Goal: Transaction & Acquisition: Purchase product/service

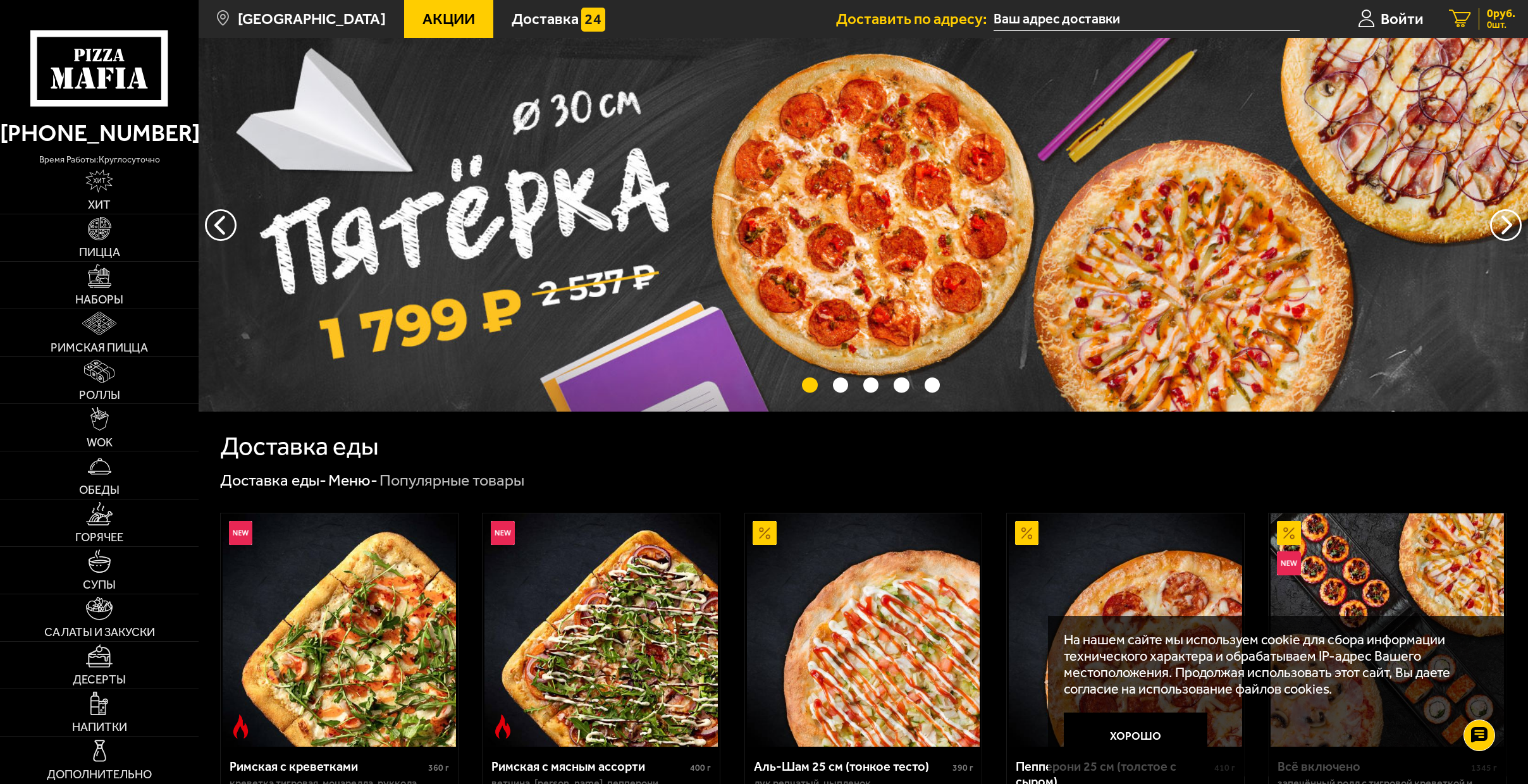
click at [1466, 26] on icon at bounding box center [1459, 19] width 22 height 18
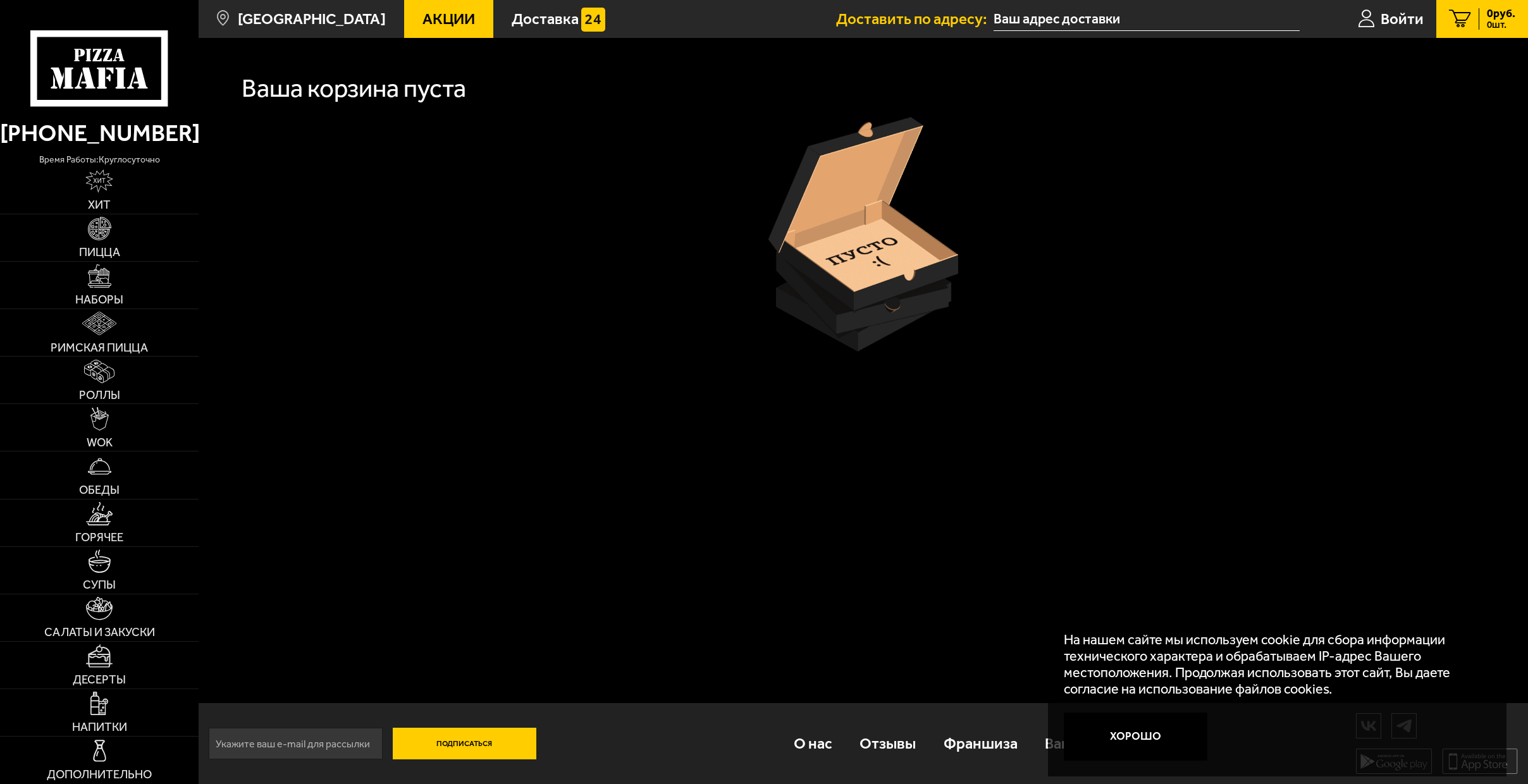
scroll to position [1, 0]
click at [123, 256] on link "Пицца" at bounding box center [99, 238] width 199 height 47
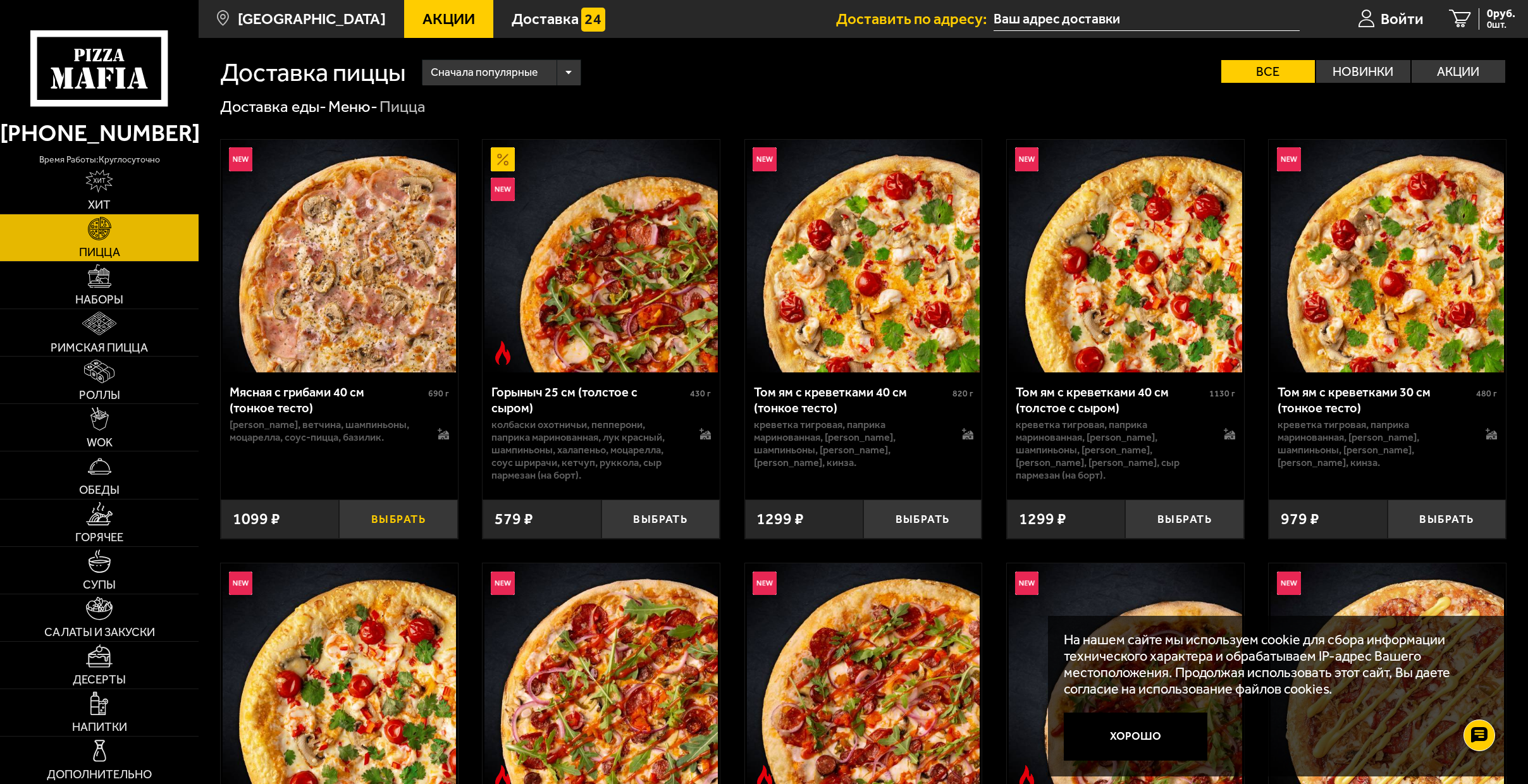
click at [411, 524] on button "Выбрать" at bounding box center [398, 518] width 118 height 39
click at [1486, 14] on span "1099 руб." at bounding box center [1491, 14] width 47 height 12
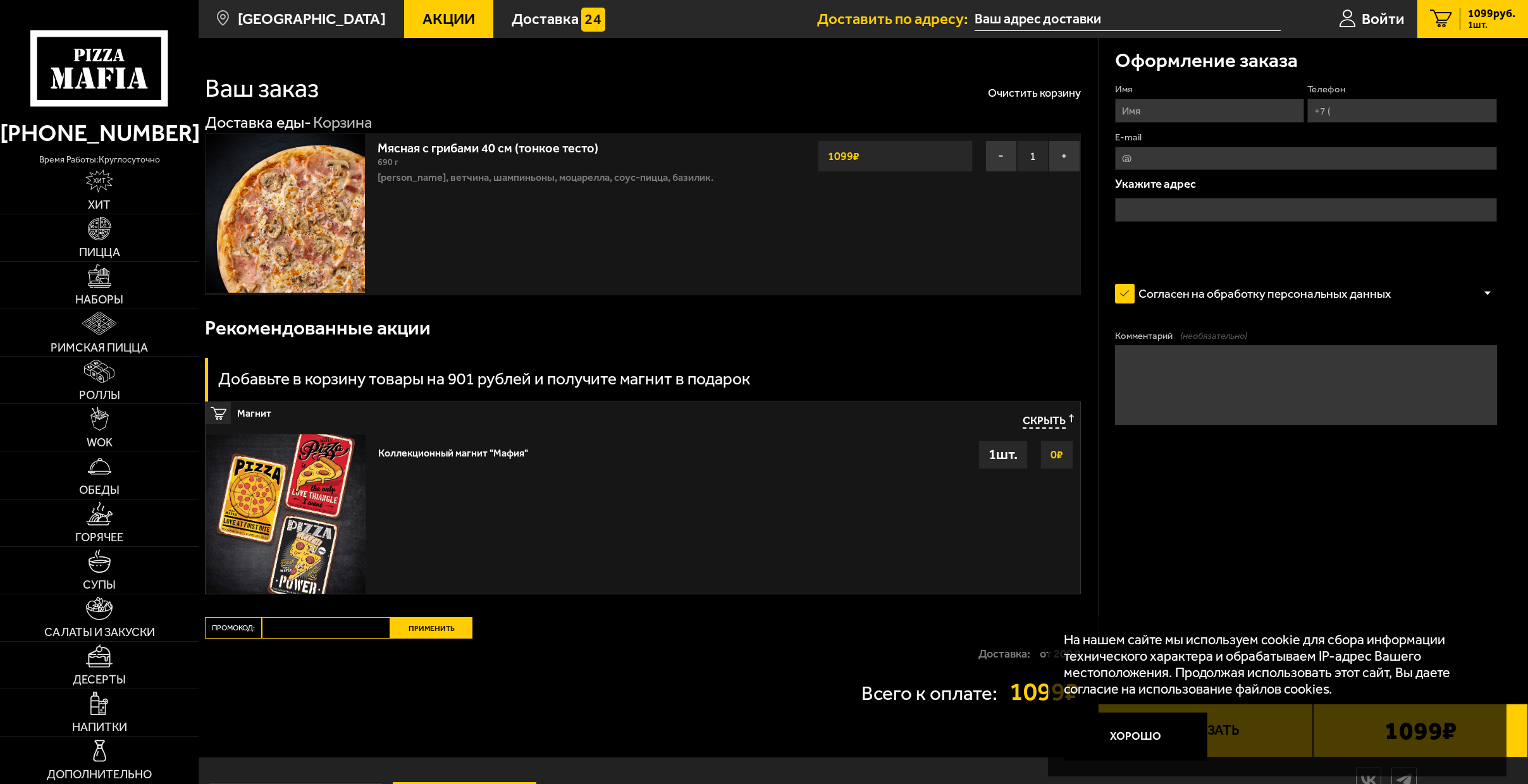
click at [1170, 102] on input "Имя" at bounding box center [1209, 110] width 189 height 24
type input "апук"
click at [1200, 152] on input "E-mail" at bounding box center [1306, 158] width 382 height 24
type input "укп"
click at [1169, 199] on input "text" at bounding box center [1306, 210] width 382 height 24
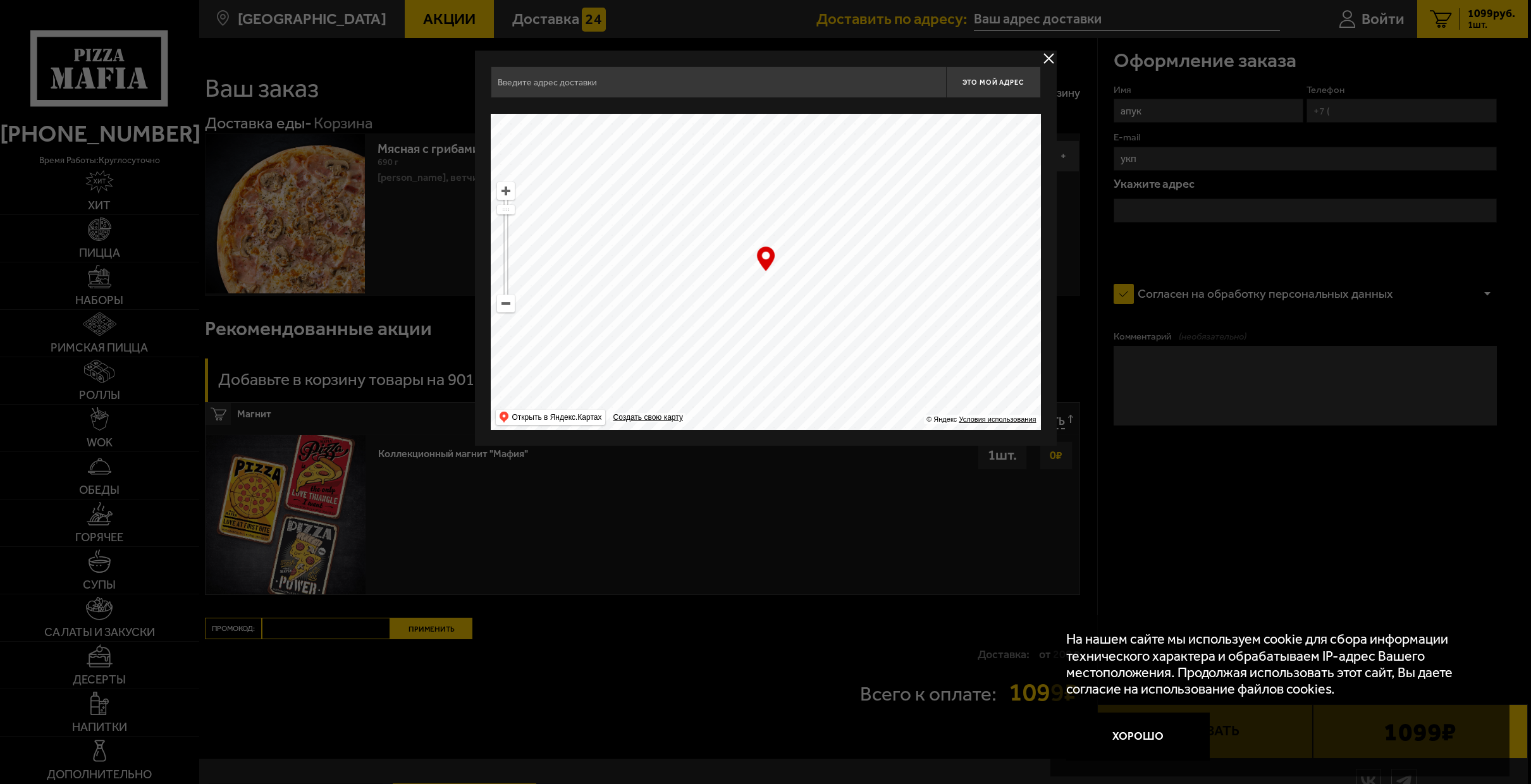
click at [728, 168] on ymaps at bounding box center [766, 272] width 550 height 316
drag, startPoint x: 772, startPoint y: 260, endPoint x: 893, endPoint y: 258, distance: 121.0
click at [893, 258] on div "… © Яндекс Условия использования Открыть в Яндекс.Картах Создать свою карту" at bounding box center [766, 272] width 550 height 316
drag, startPoint x: 768, startPoint y: 257, endPoint x: 719, endPoint y: 253, distance: 49.2
click at [719, 253] on div "… © Яндекс Условия использования Открыть в Яндекс.Картах Создать свою карту" at bounding box center [766, 272] width 550 height 316
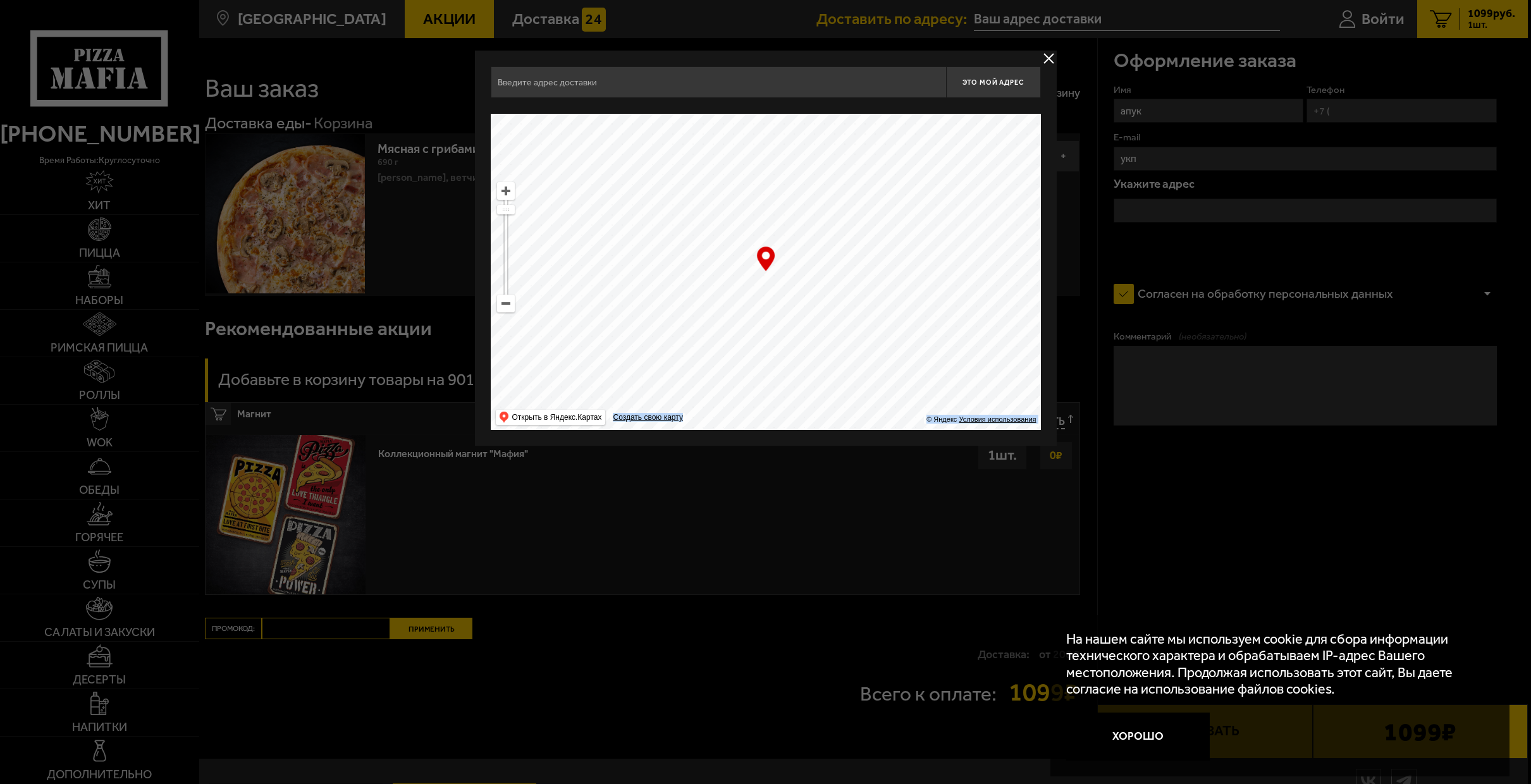
click at [1056, 54] on button "delivery type" at bounding box center [1048, 58] width 15 height 15
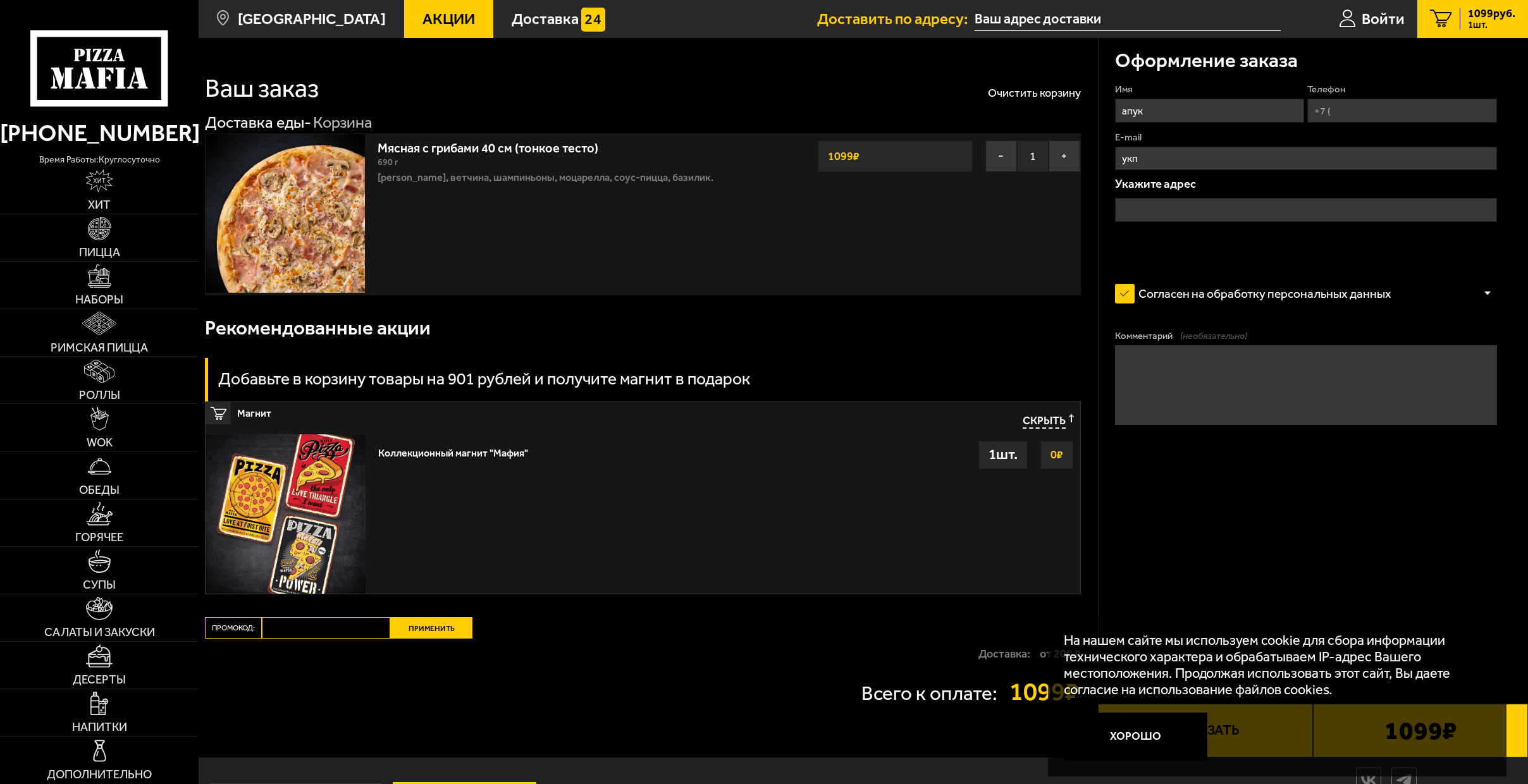
click at [1148, 747] on button "Хорошо" at bounding box center [1135, 736] width 144 height 48
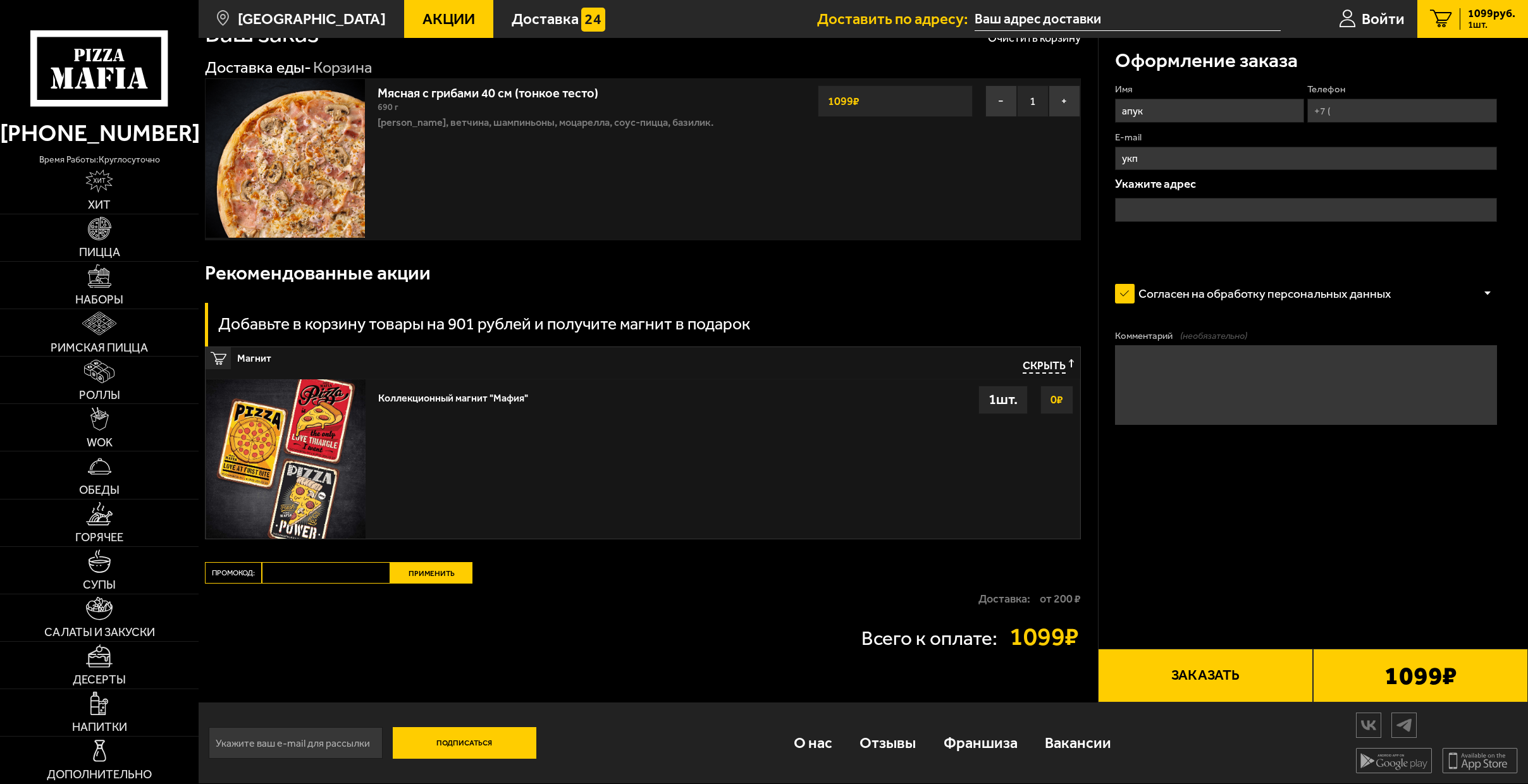
click at [1198, 691] on button "Заказать" at bounding box center [1205, 676] width 215 height 54
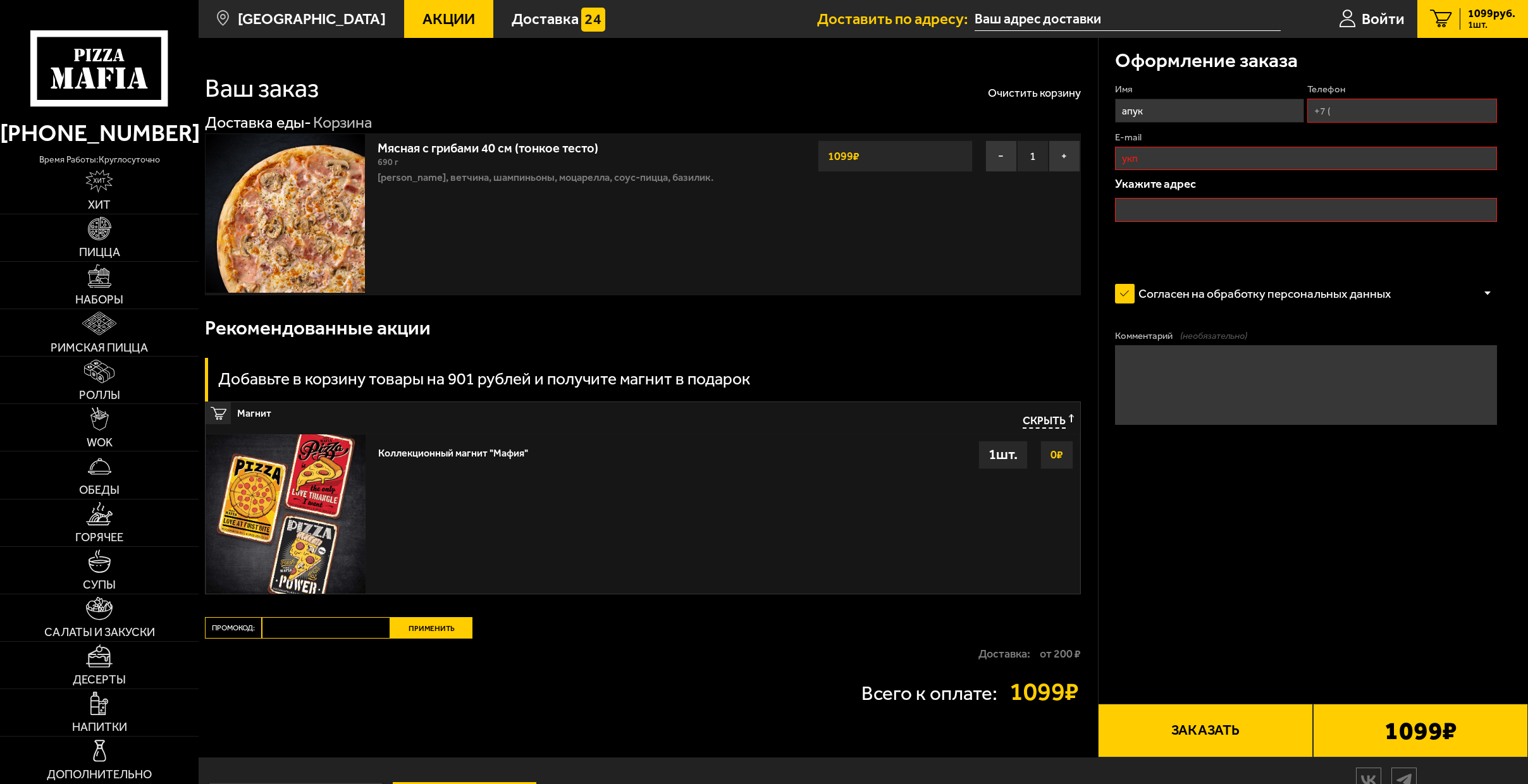
click at [1162, 158] on input "укп" at bounding box center [1306, 158] width 382 height 24
drag, startPoint x: 1139, startPoint y: 160, endPoint x: 1087, endPoint y: 161, distance: 52.0
click at [1087, 161] on section "Ваш заказ Очистить корзину Доставка еды - Корзина Мясная с грибами 40 см (тонко…" at bounding box center [863, 397] width 1329 height 719
click at [1132, 159] on input "E-mail" at bounding box center [1306, 158] width 382 height 24
type input "[EMAIL_ADDRESS][DOMAIN_NAME]"
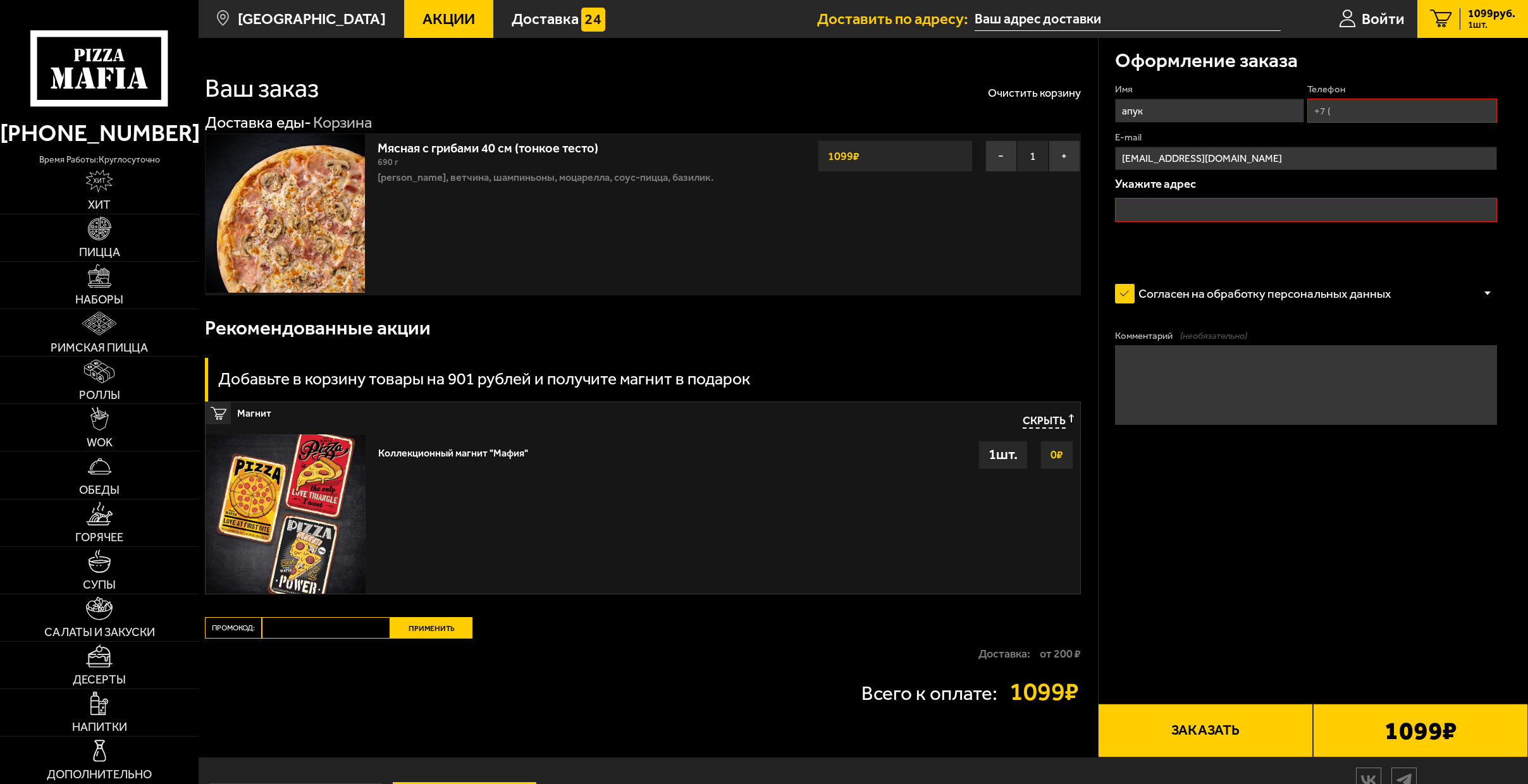
type input "[PHONE_NUMBER]"
click at [1170, 210] on input "text" at bounding box center [1306, 210] width 382 height 24
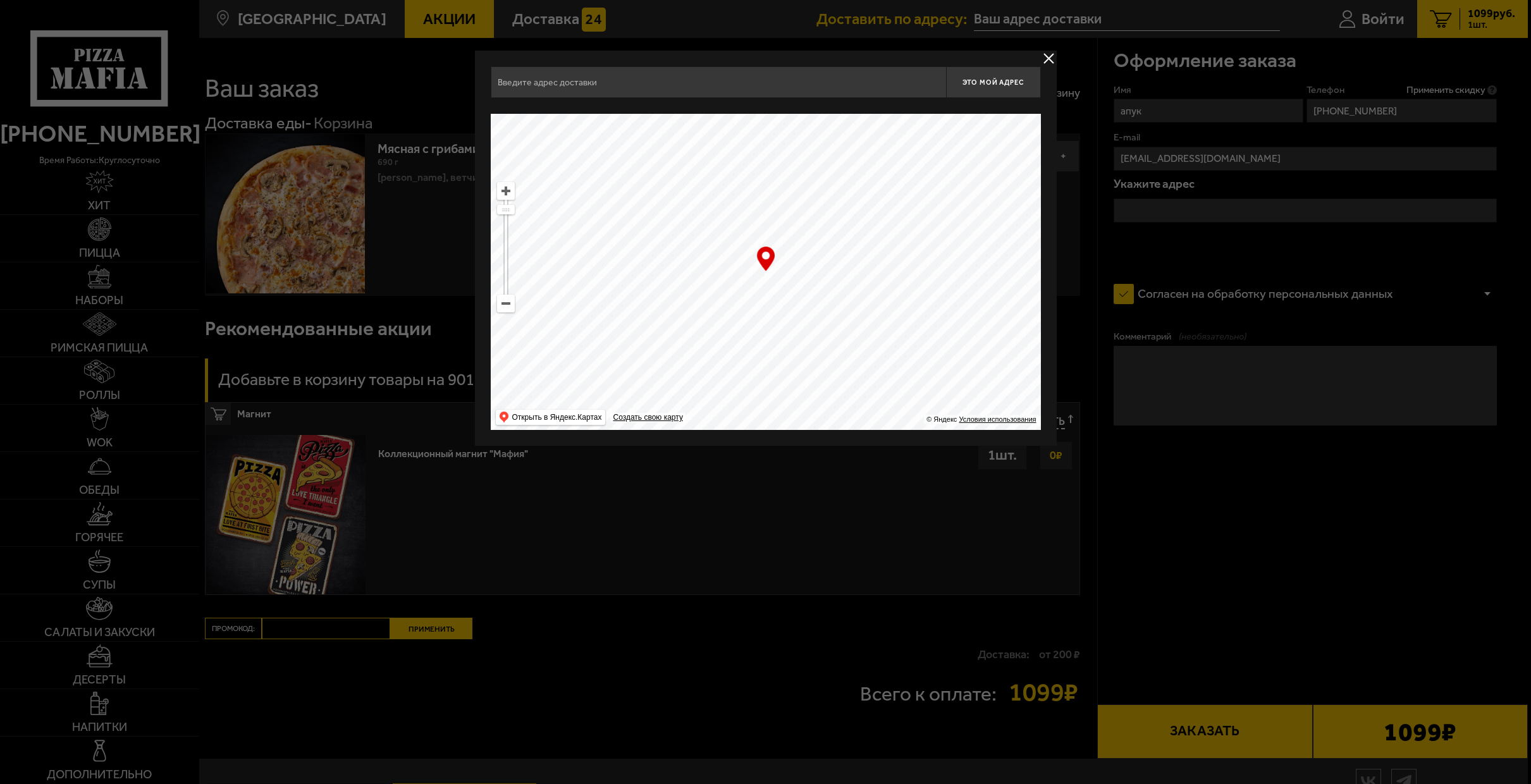
click at [589, 72] on input "text" at bounding box center [719, 81] width 456 height 32
type input "[STREET_ADDRESS] 2"
click at [1329, 485] on div at bounding box center [766, 392] width 1531 height 784
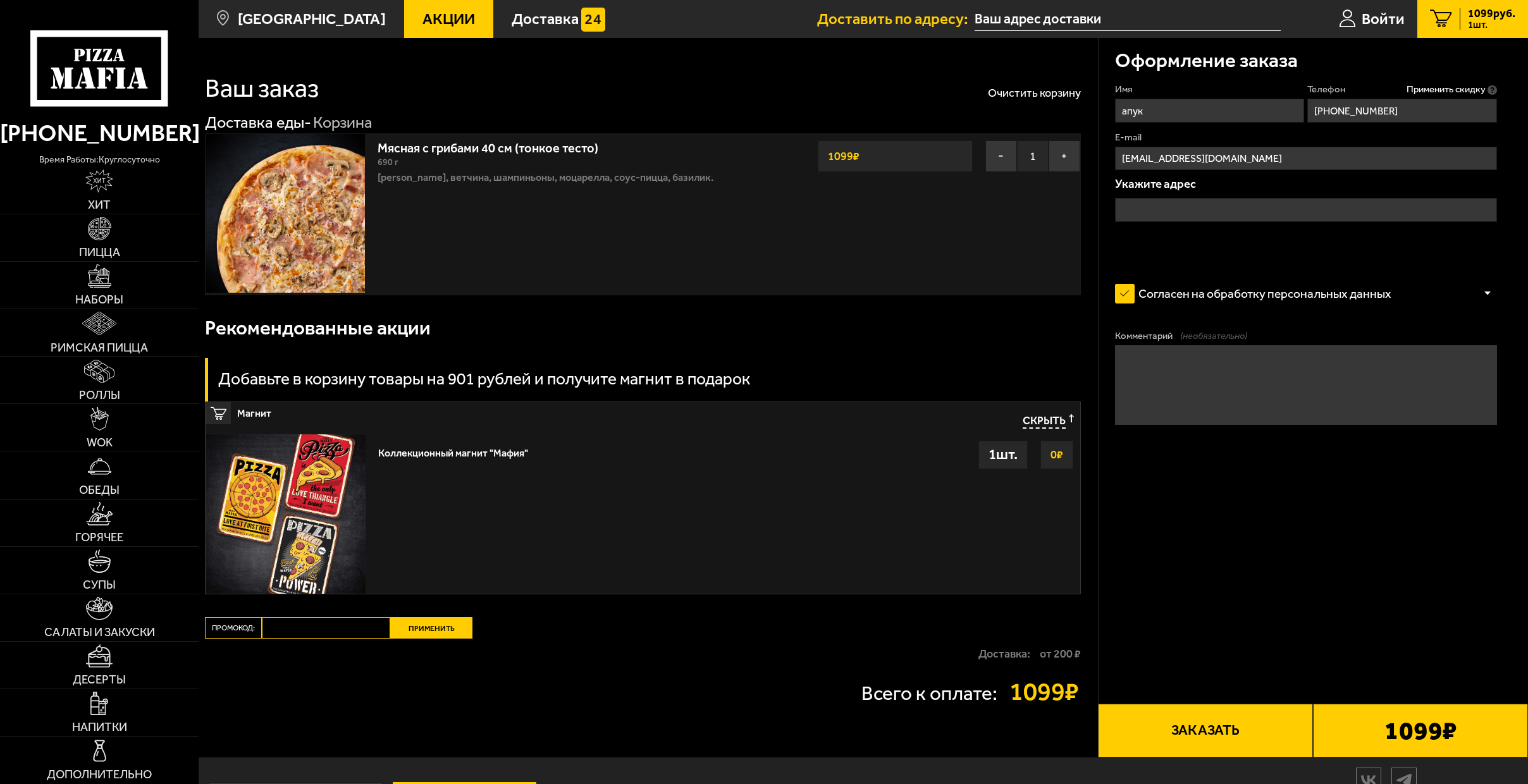
click at [1429, 725] on b "1099 ₽" at bounding box center [1420, 730] width 72 height 25
click at [1287, 754] on button "Заказать" at bounding box center [1205, 731] width 215 height 54
click at [1172, 202] on input "text" at bounding box center [1306, 210] width 382 height 24
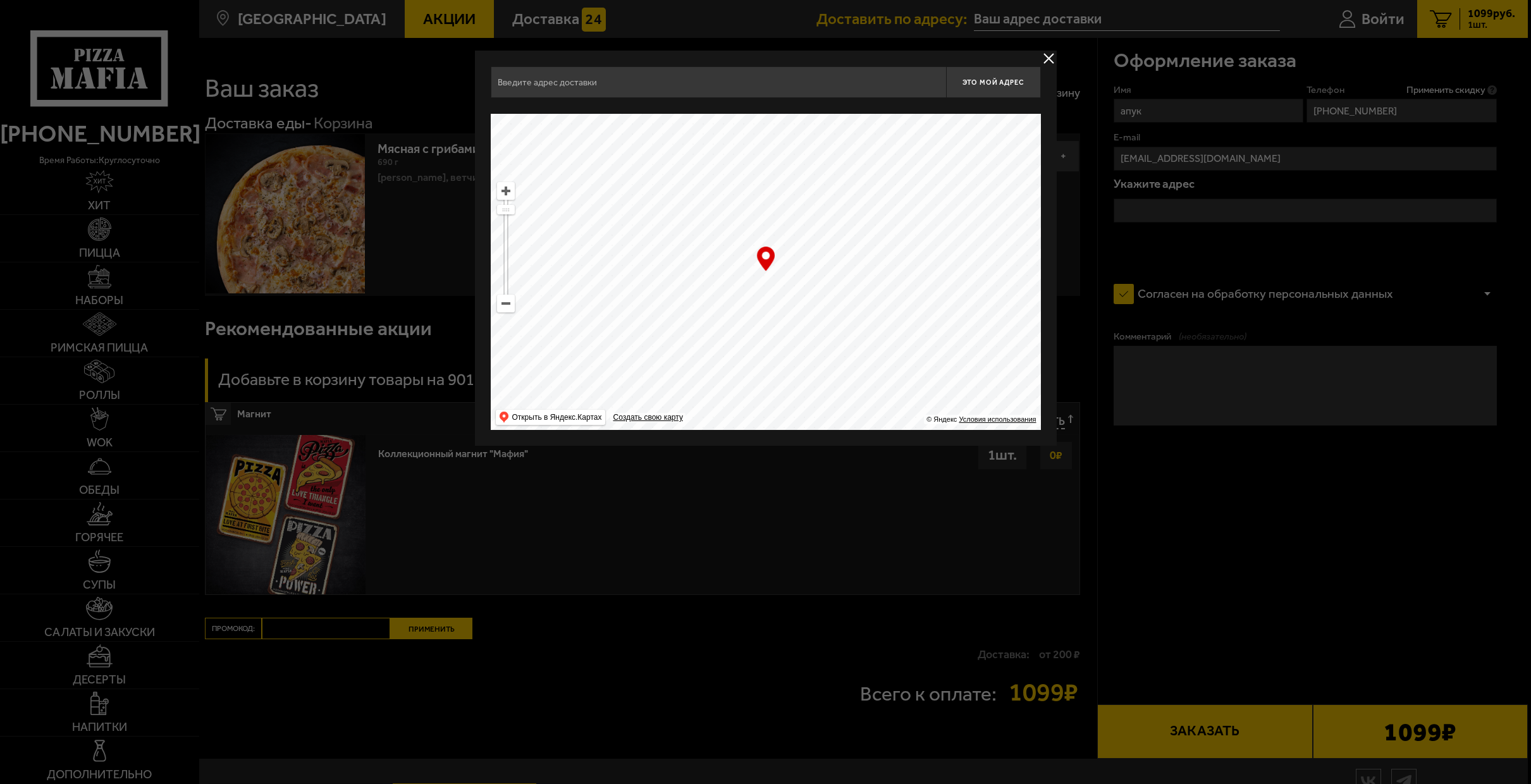
click at [579, 77] on input "text" at bounding box center [719, 81] width 456 height 32
type input "[STREET_ADDRESS] 2"
drag, startPoint x: 839, startPoint y: 309, endPoint x: 1116, endPoint y: 513, distance: 344.0
click at [1116, 513] on main "[GEOGRAPHIC_DATA] Все Акции Доставка Личный кабинет Акции Доставка Доставить по…" at bounding box center [863, 419] width 1329 height 839
drag, startPoint x: 675, startPoint y: 282, endPoint x: 866, endPoint y: 301, distance: 191.9
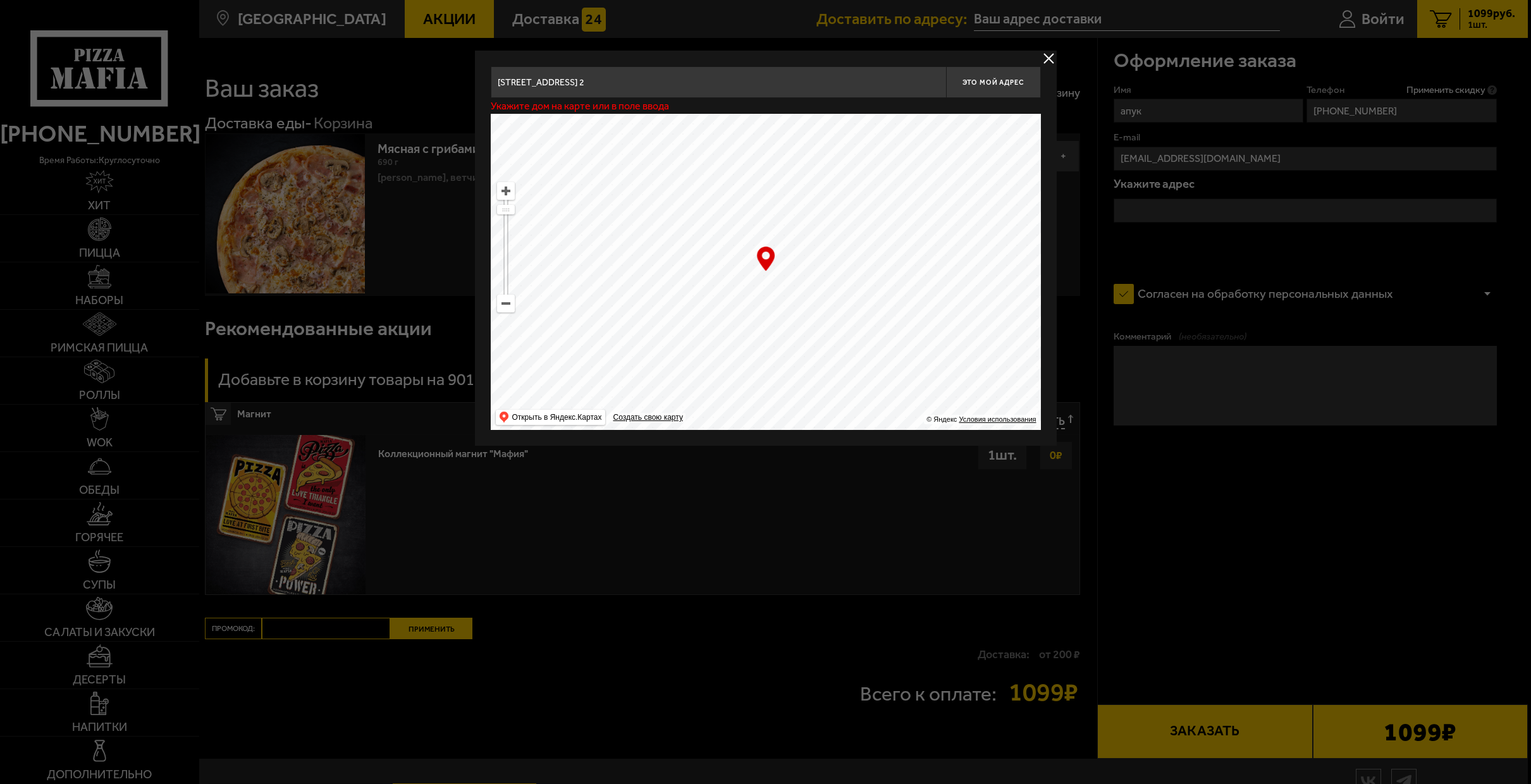
click at [866, 301] on ymaps at bounding box center [766, 272] width 550 height 316
click at [783, 266] on ymaps at bounding box center [766, 272] width 550 height 316
type input "[STREET_ADDRESS]"
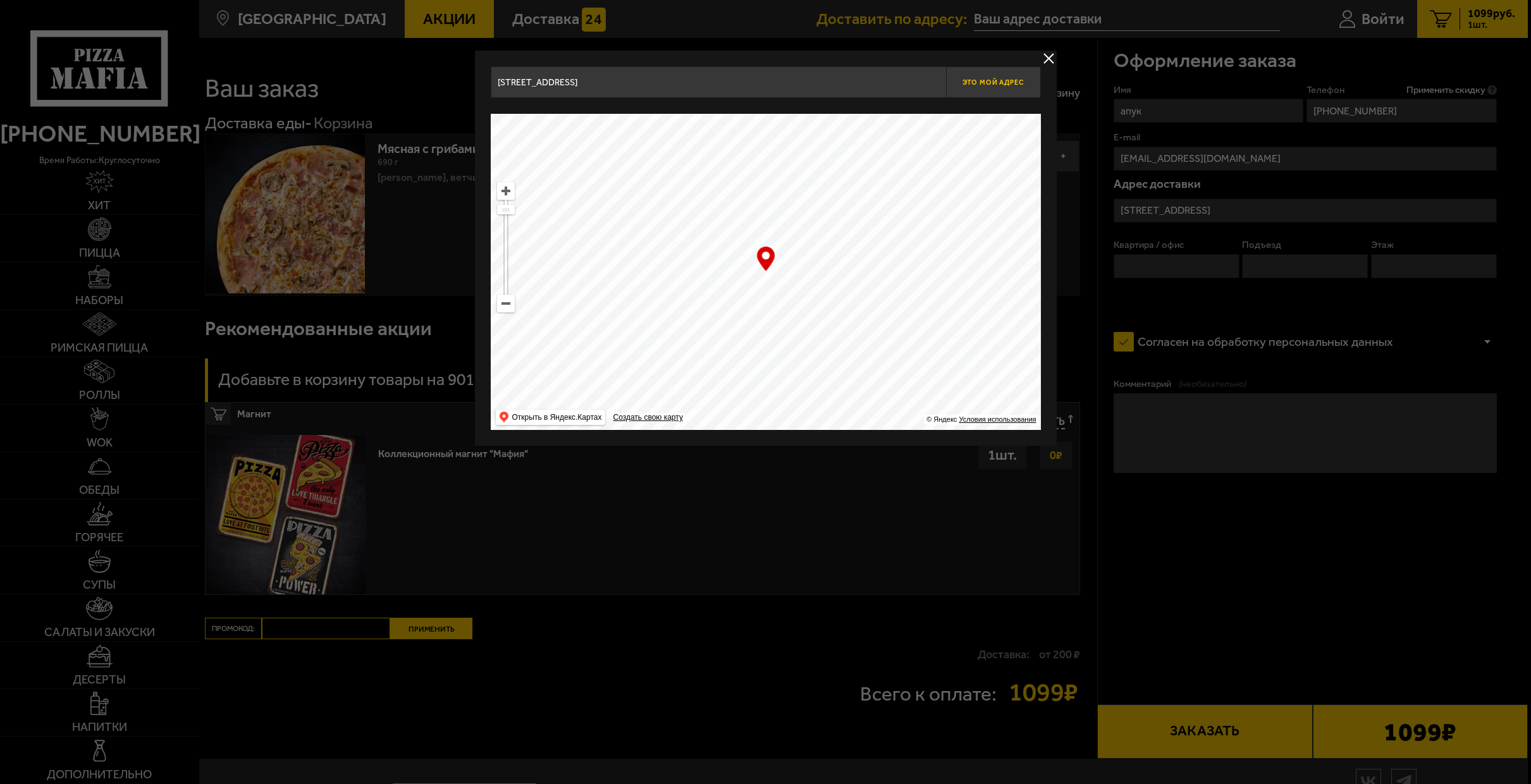
click at [1007, 94] on button "Это мой адрес" at bounding box center [993, 81] width 95 height 32
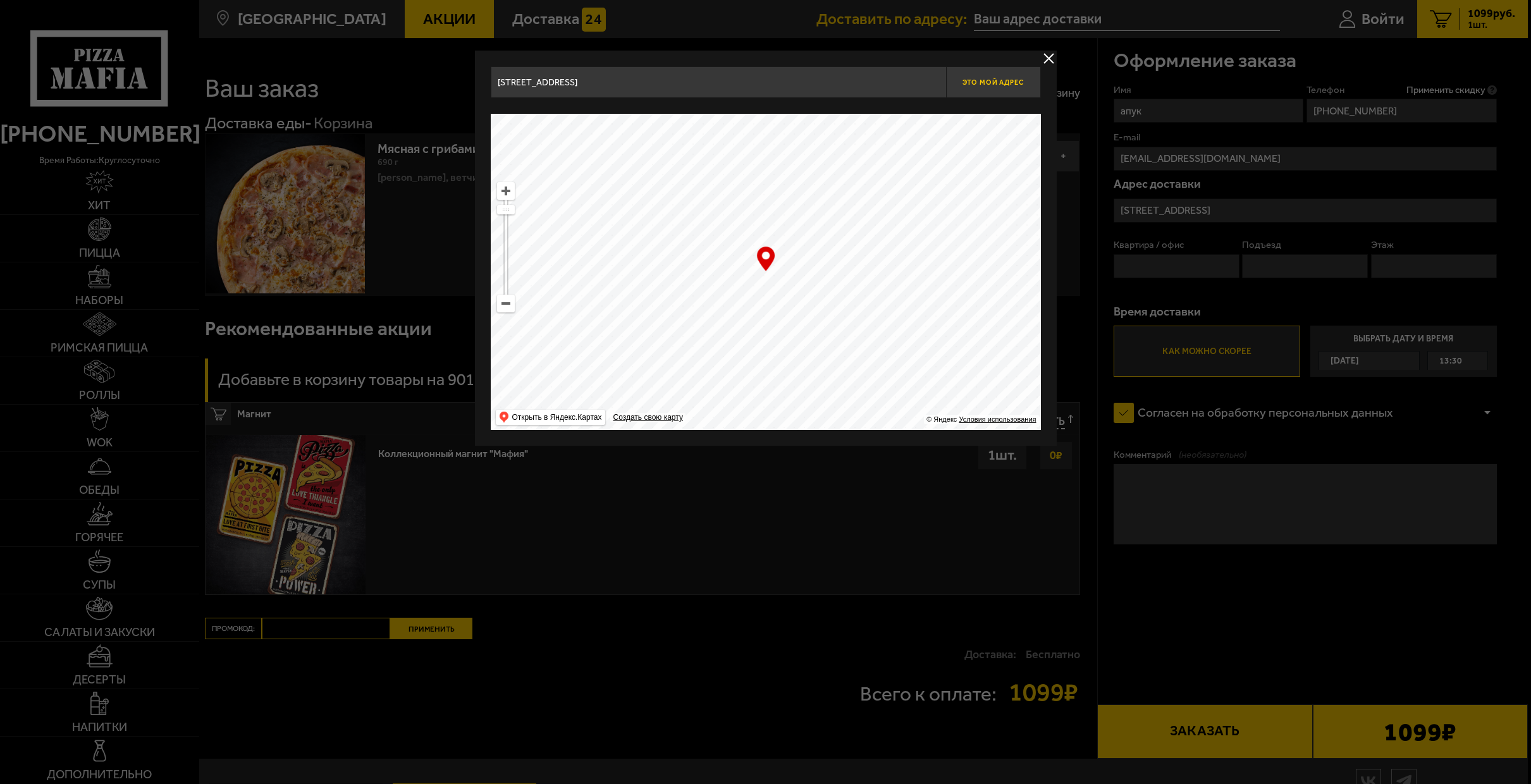
type input "[STREET_ADDRESS]"
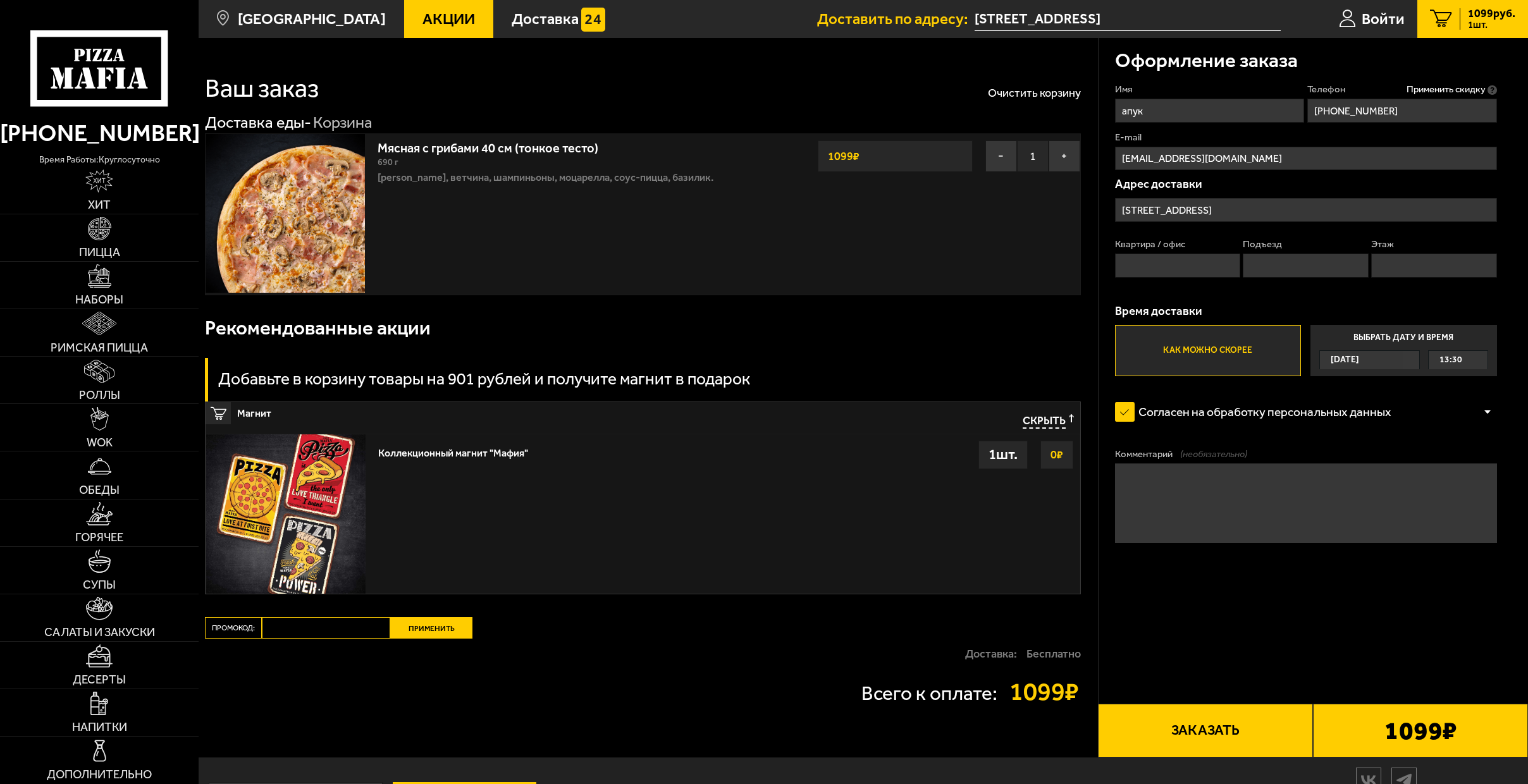
click at [1251, 761] on div "Подписаться О нас Отзывы Франшиза Вакансии Мы в соцсетях Скачивайте мобильные п…" at bounding box center [863, 798] width 1329 height 81
click at [1246, 738] on button "Заказать" at bounding box center [1205, 731] width 215 height 54
click at [1150, 275] on input "Квартира / офис" at bounding box center [1177, 266] width 126 height 24
type input "1"
click at [1271, 265] on input "Подъезд" at bounding box center [1305, 266] width 126 height 24
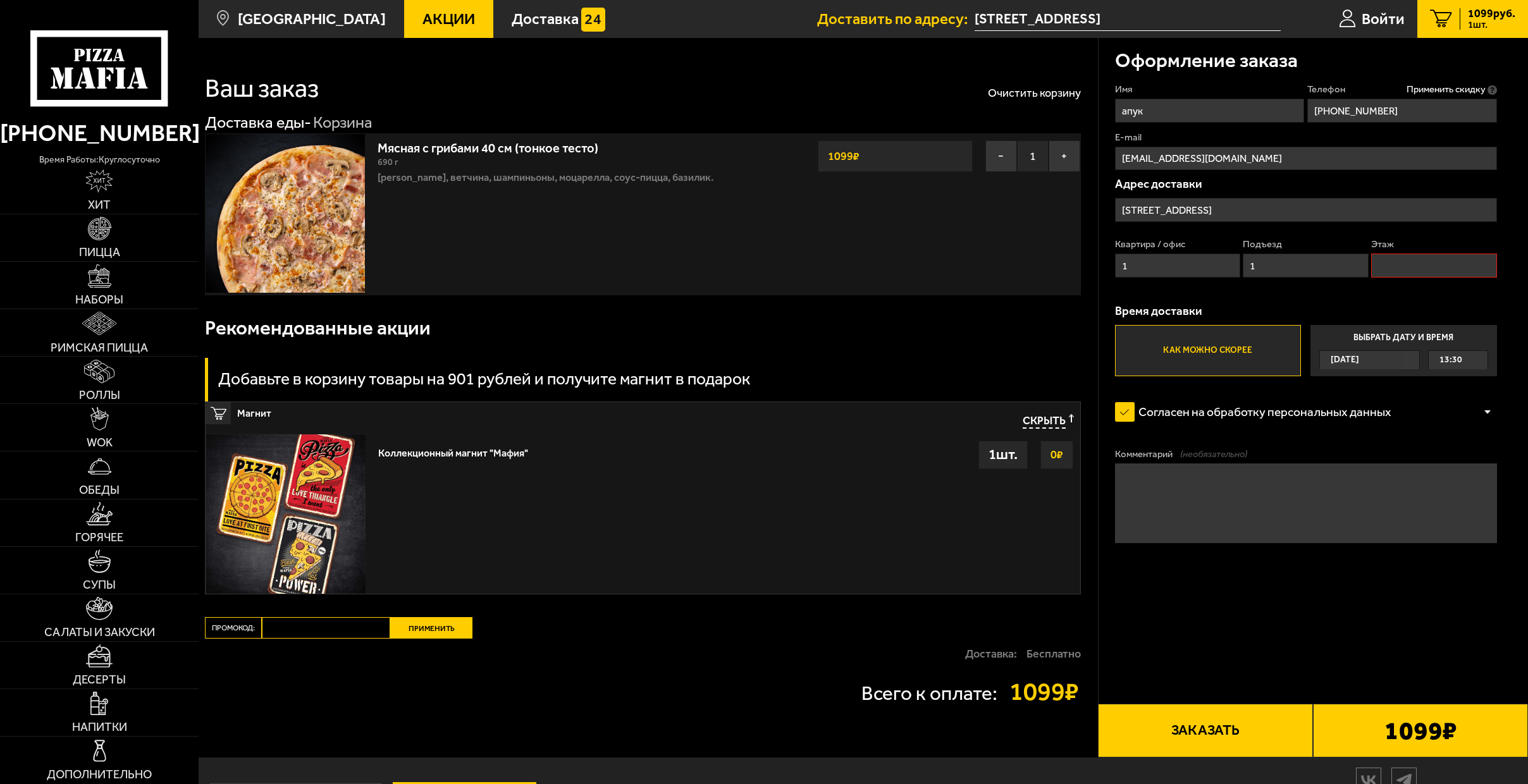
type input "1"
click at [1432, 262] on input "Этаж" at bounding box center [1433, 266] width 126 height 24
type input "1"
click at [1382, 618] on form "Имя апук Телефон Применить скидку Вы будете зарегистрированы автоматически. [PH…" at bounding box center [1306, 359] width 382 height 553
click at [1407, 741] on b "1099 ₽" at bounding box center [1420, 730] width 72 height 25
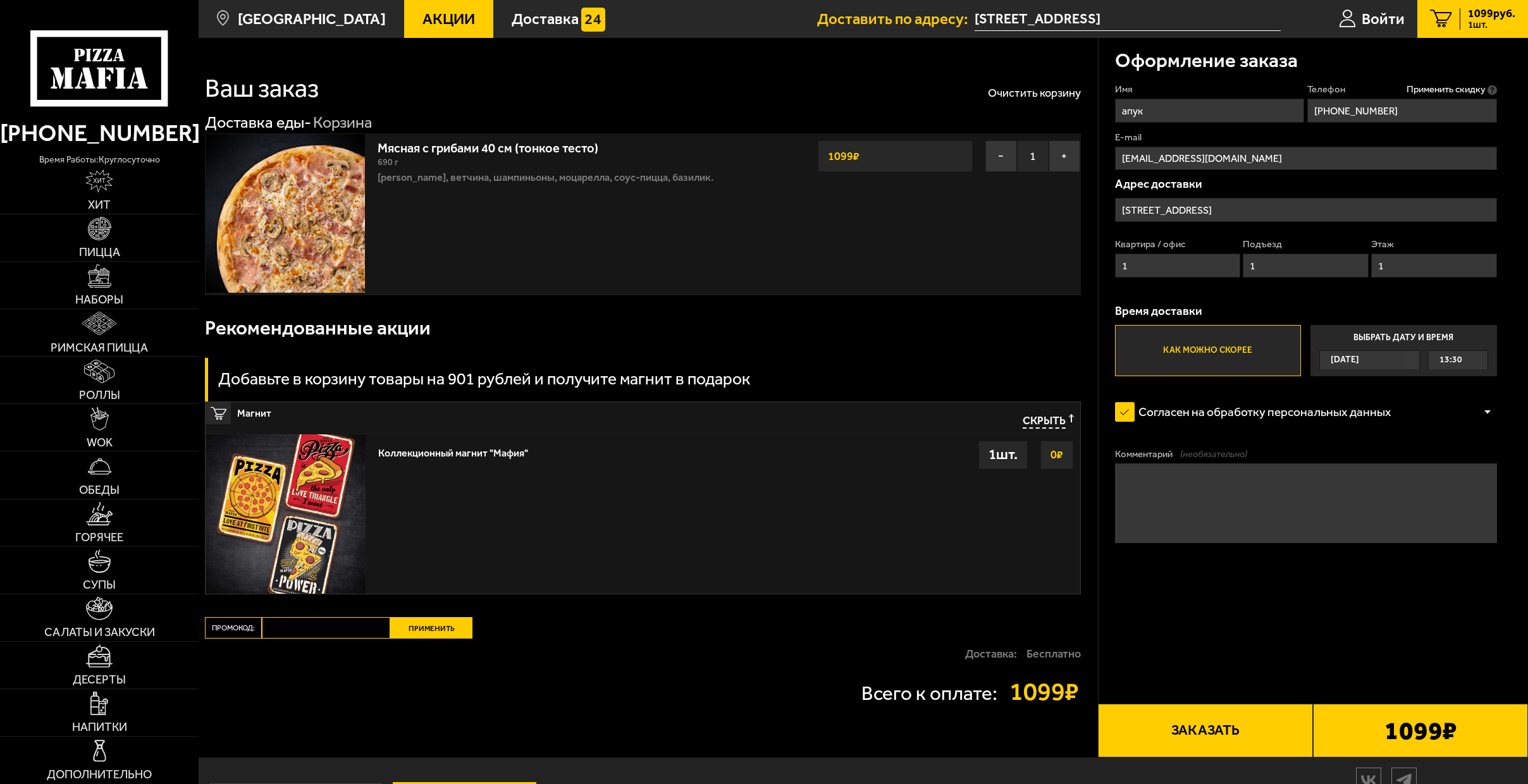
click at [1238, 719] on button "Заказать" at bounding box center [1205, 731] width 215 height 54
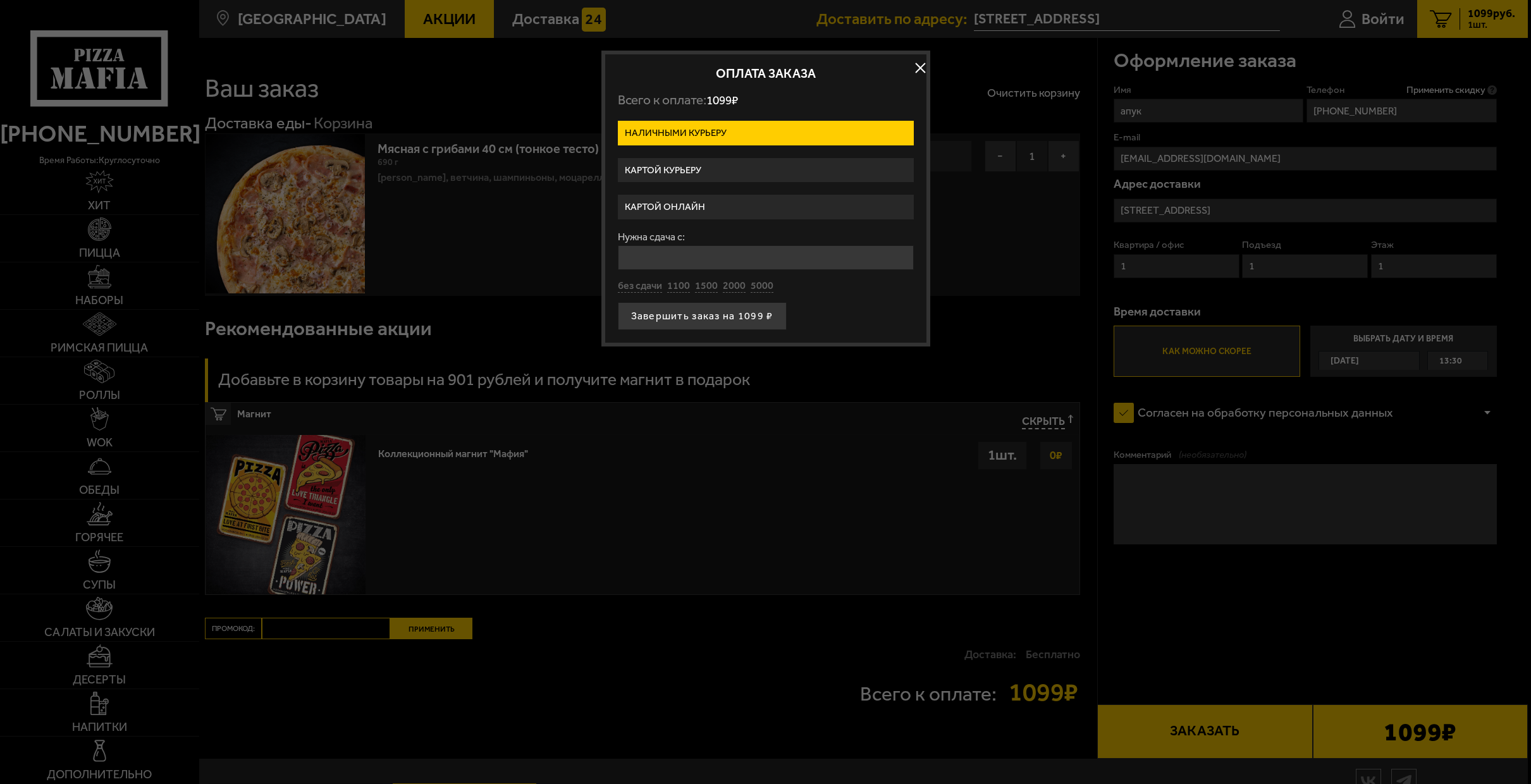
click at [728, 163] on label "Картой курьеру" at bounding box center [766, 170] width 296 height 24
click at [0, 0] on input "Картой курьеру" at bounding box center [0, 0] width 0 height 0
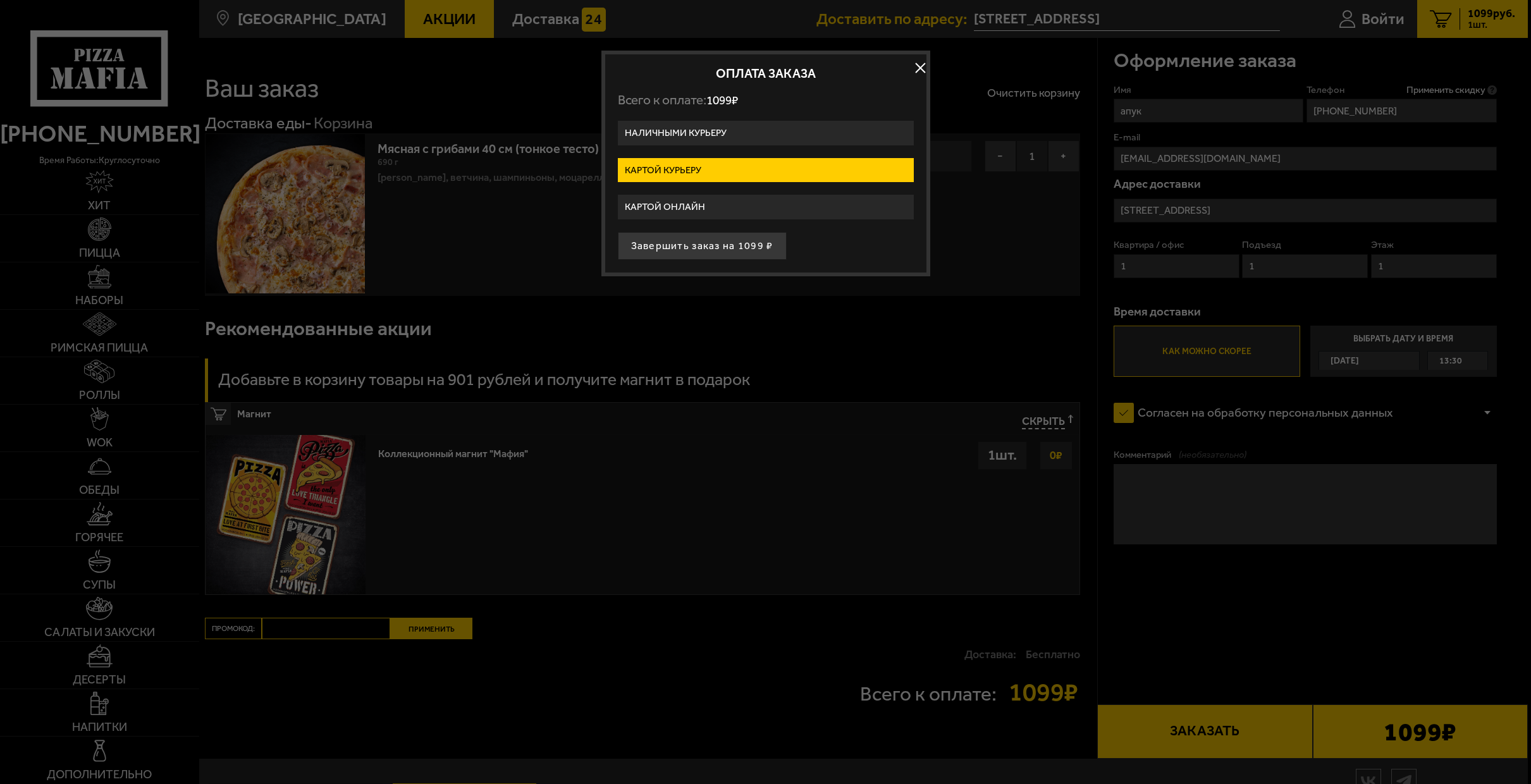
click at [728, 203] on label "Картой онлайн" at bounding box center [766, 207] width 296 height 24
click at [0, 0] on input "Картой онлайн" at bounding box center [0, 0] width 0 height 0
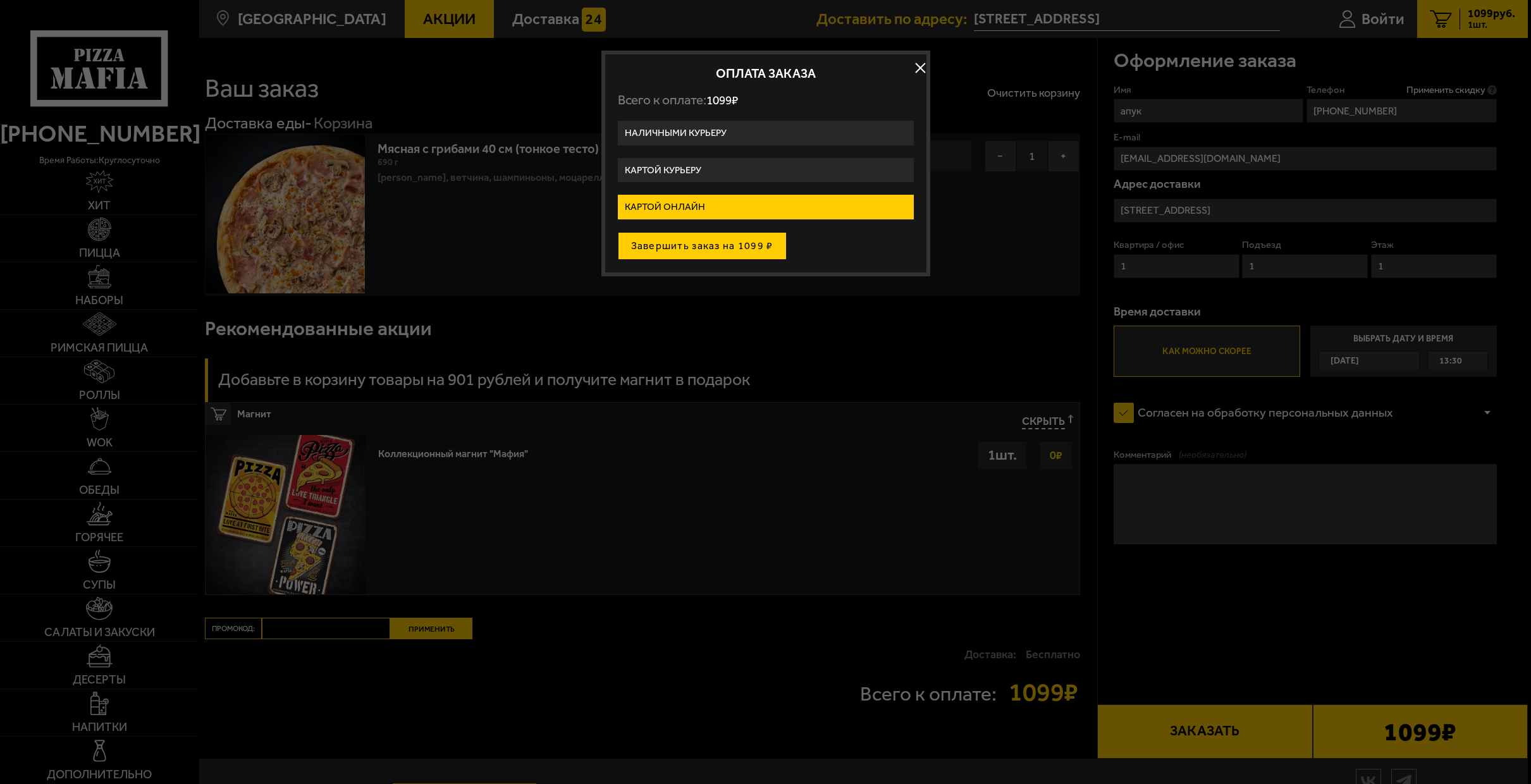
click at [731, 251] on button "Завершить заказ на 1099 ₽" at bounding box center [702, 246] width 169 height 28
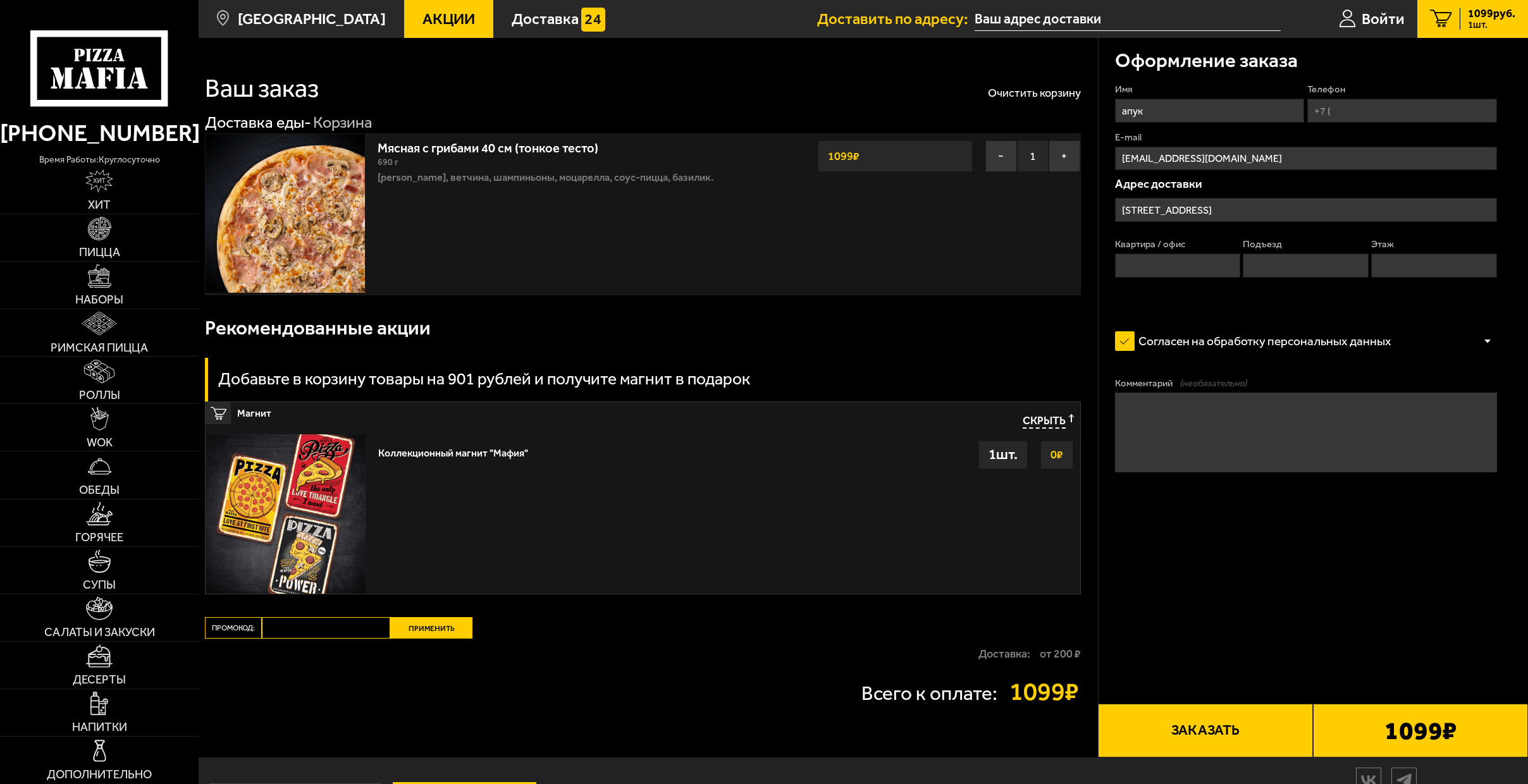
type input "[STREET_ADDRESS]"
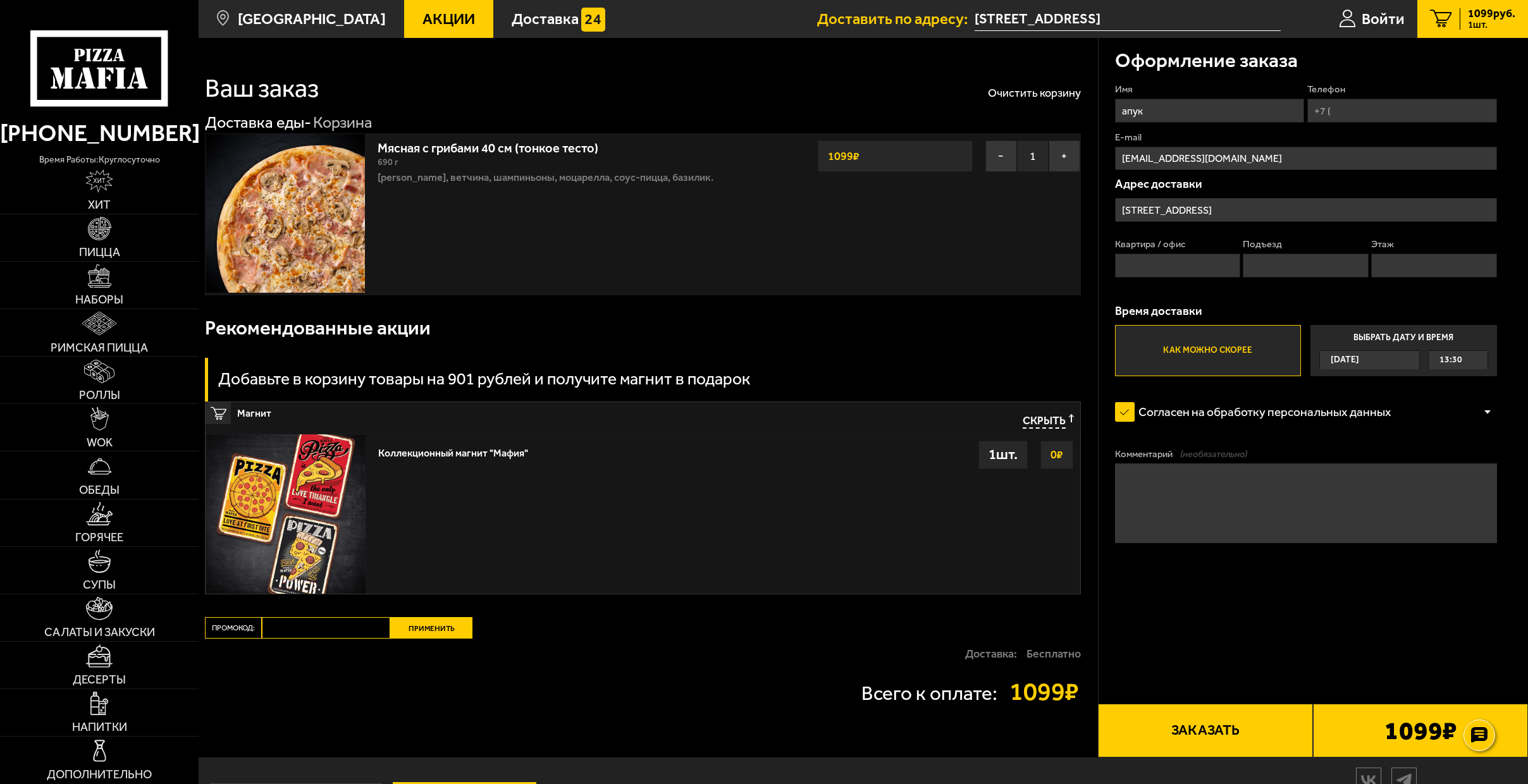
click at [111, 79] on icon at bounding box center [99, 69] width 137 height 76
